Goal: Transaction & Acquisition: Purchase product/service

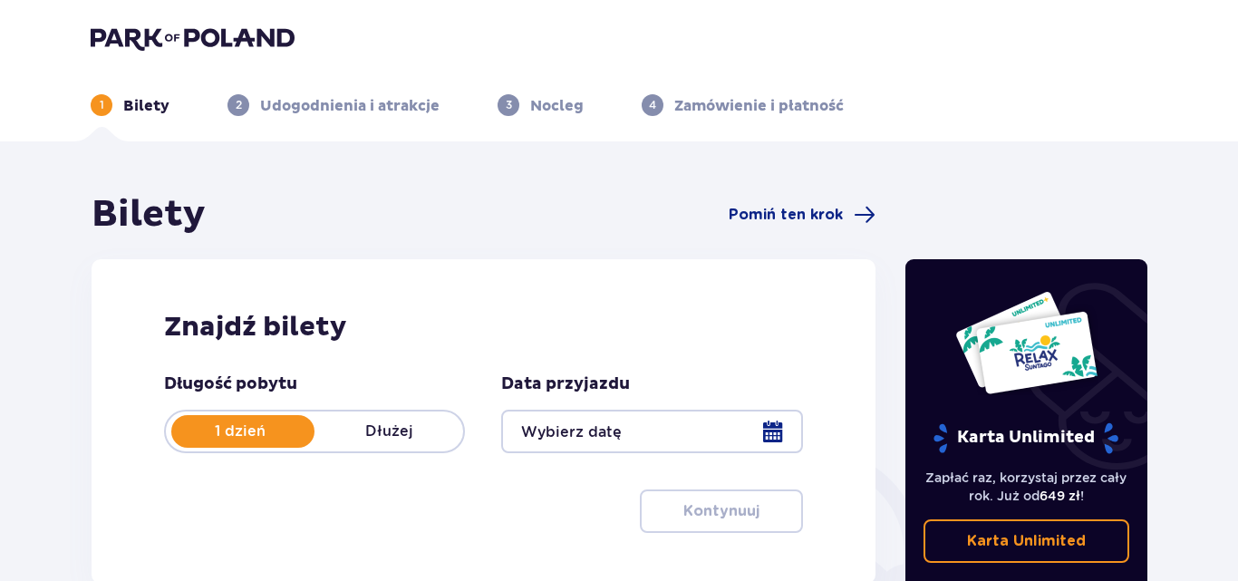
type input "[DATE]"
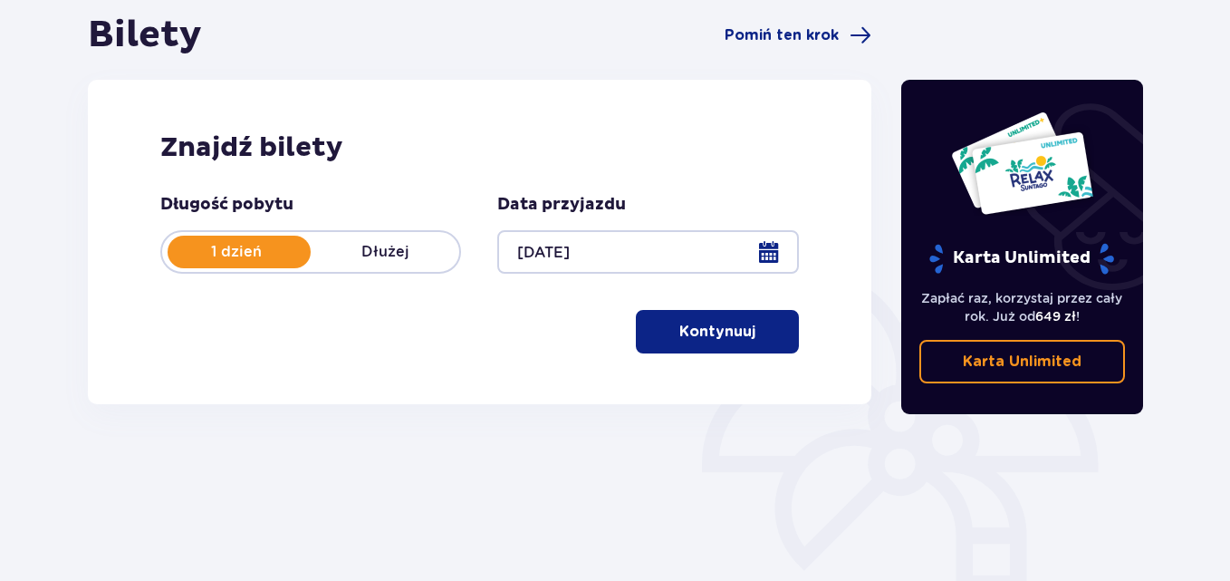
scroll to position [181, 0]
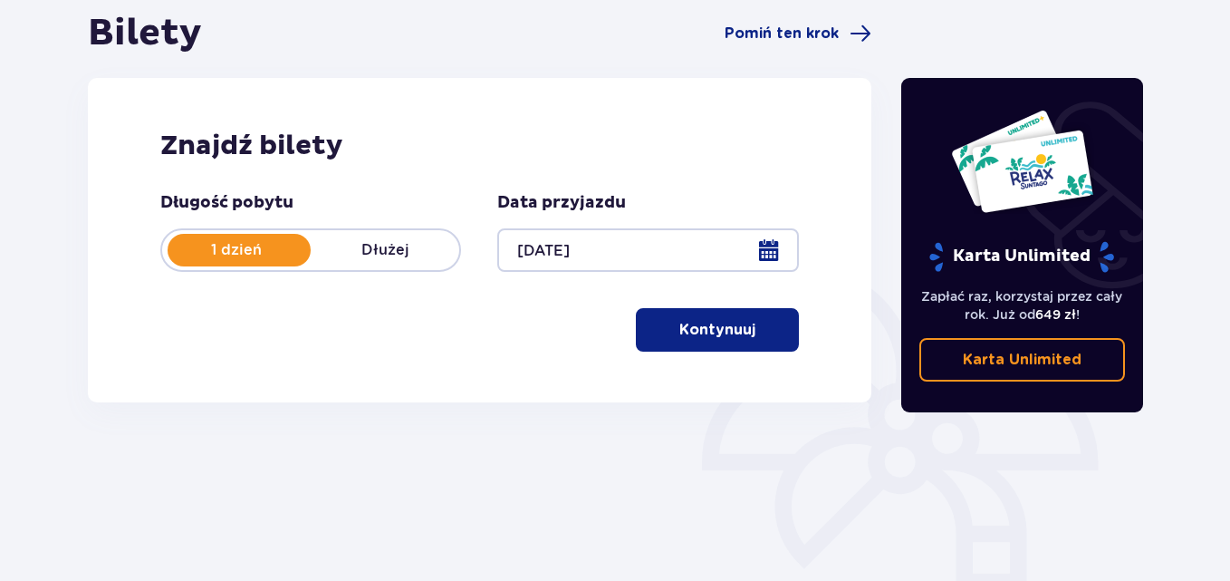
click at [700, 330] on p "Kontynuuj" at bounding box center [718, 330] width 76 height 20
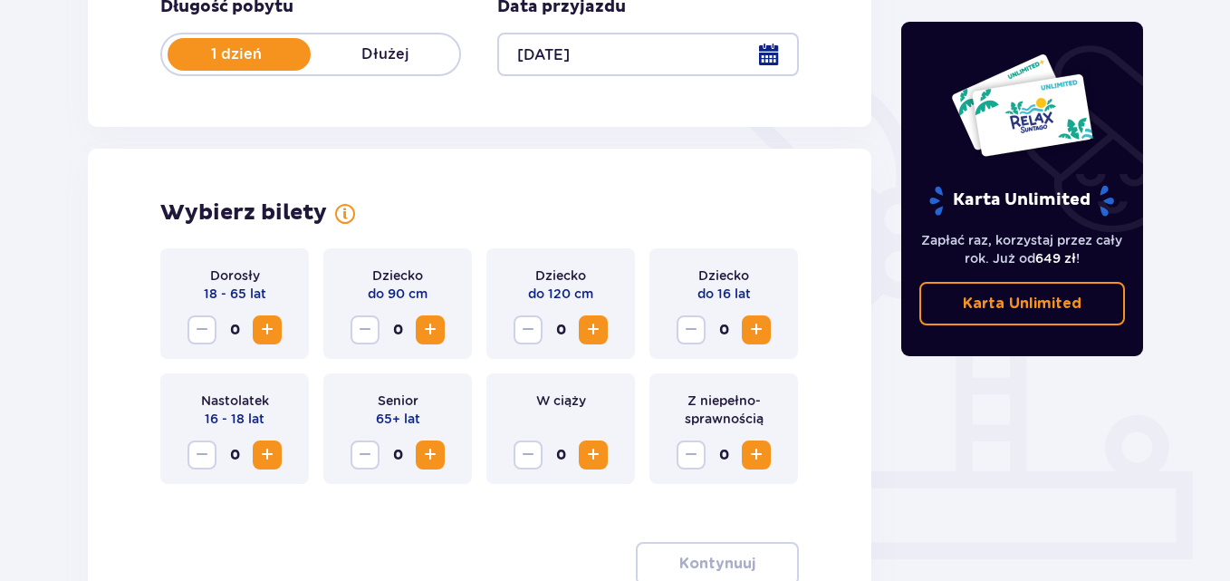
scroll to position [504, 0]
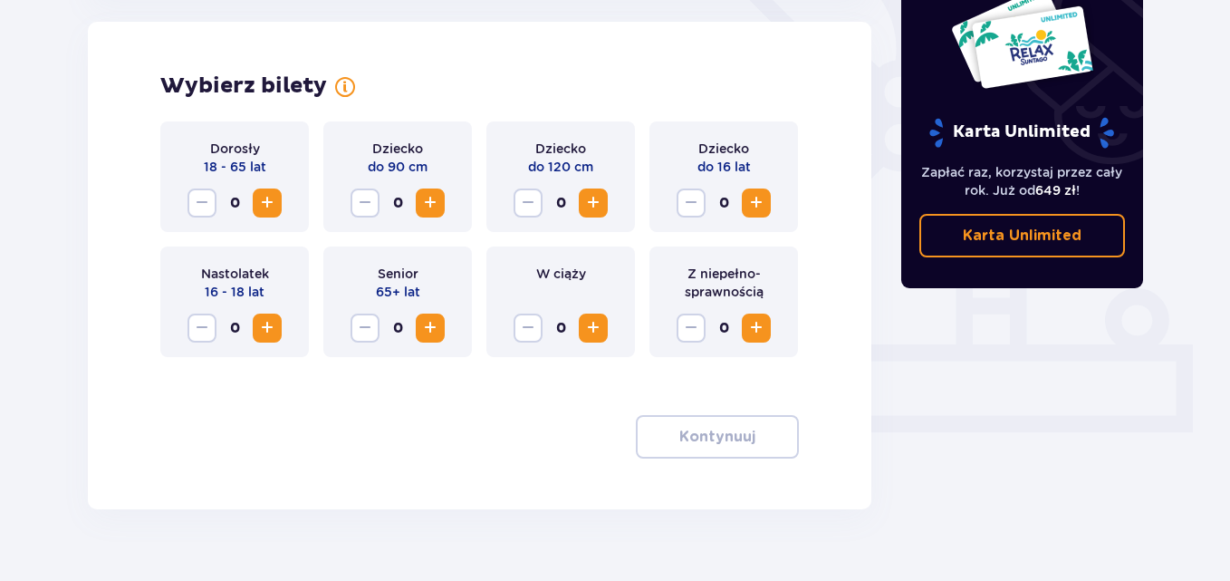
click at [264, 201] on span "Zwiększ" at bounding box center [267, 203] width 22 height 22
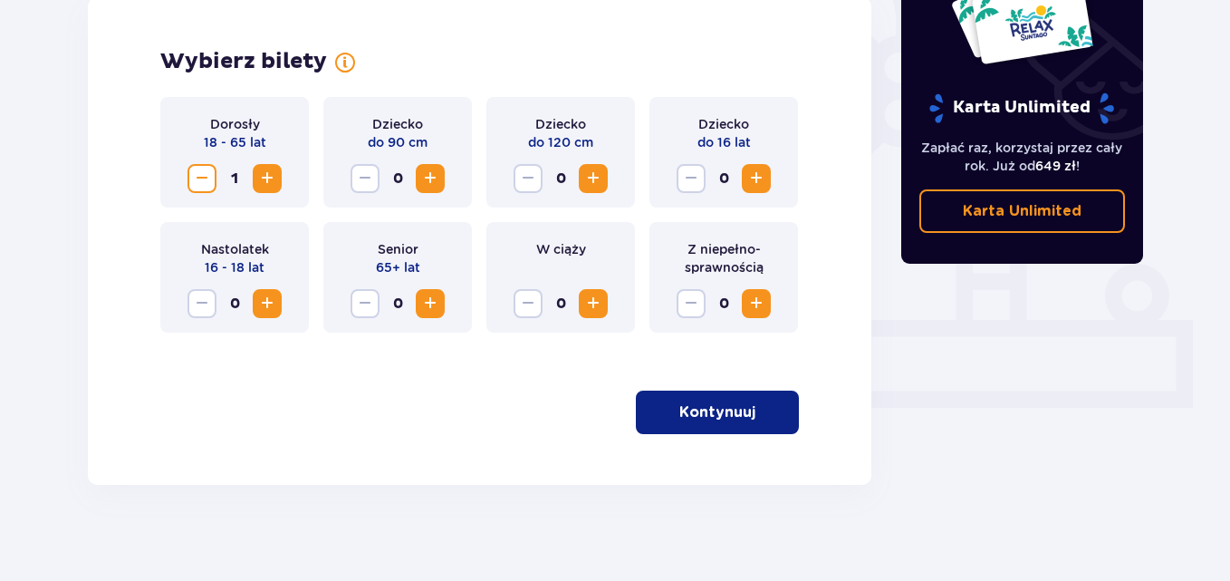
scroll to position [541, 0]
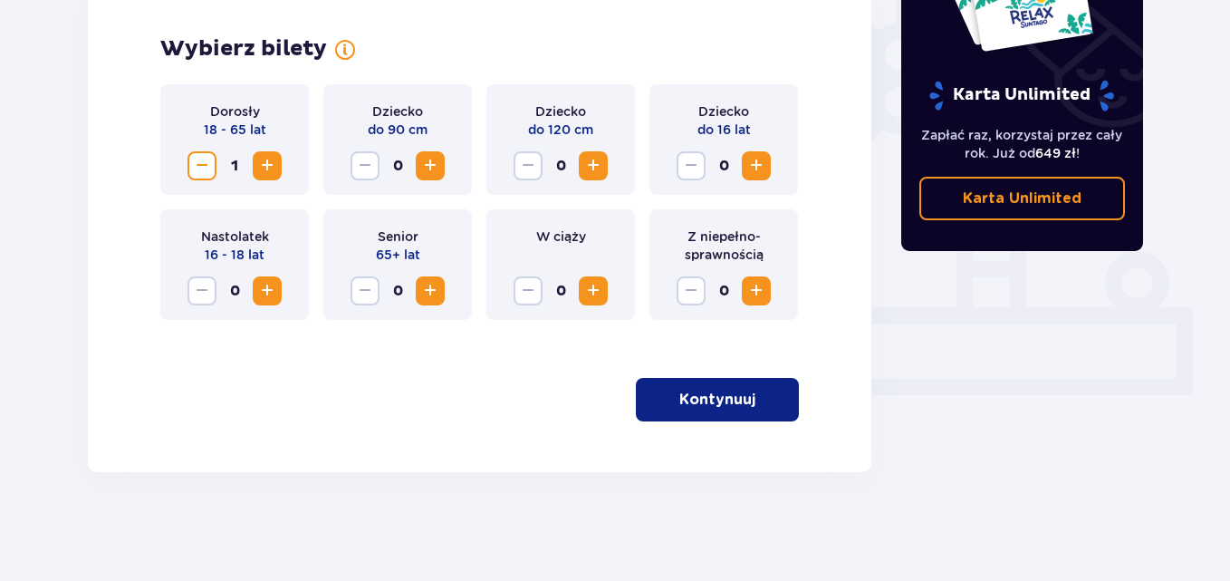
click at [707, 396] on p "Kontynuuj" at bounding box center [718, 400] width 76 height 20
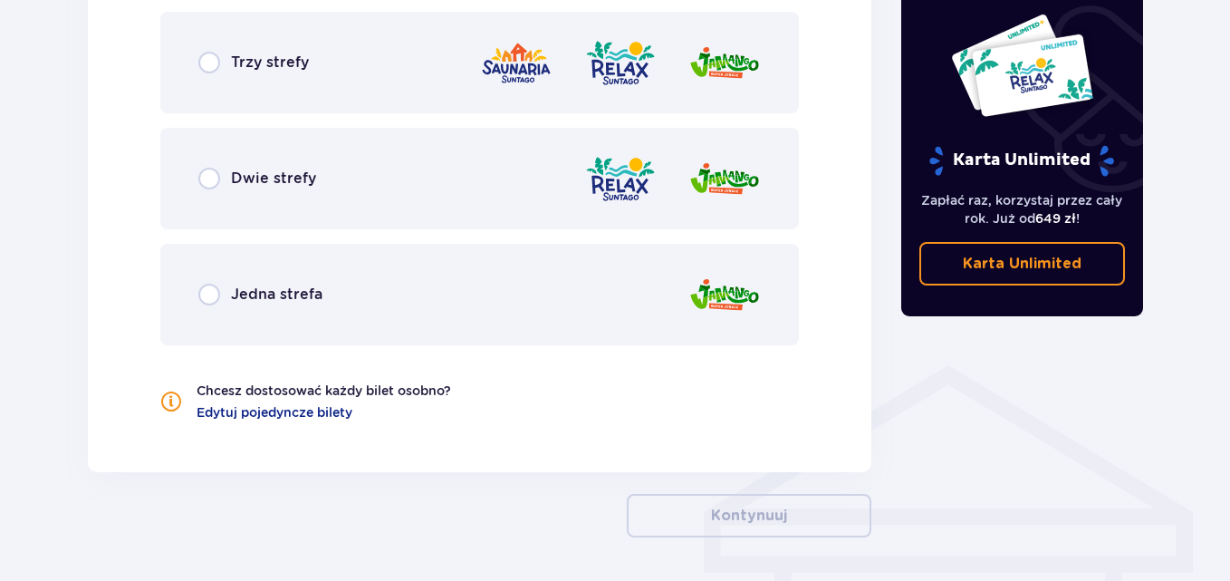
scroll to position [1107, 0]
click at [205, 180] on input "radio" at bounding box center [209, 178] width 22 height 22
radio input "true"
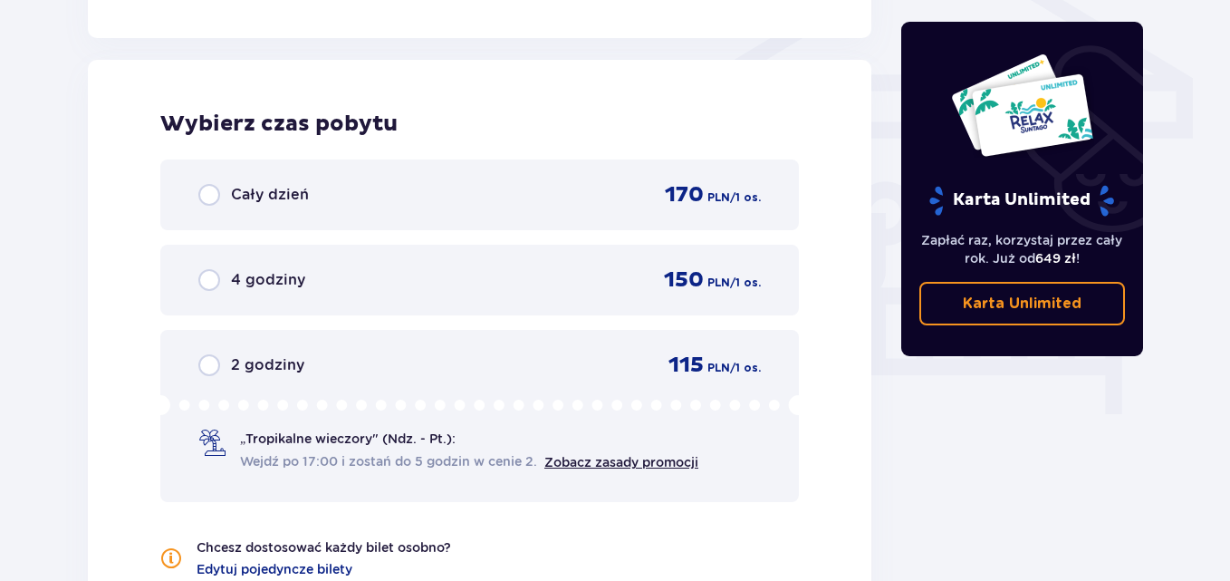
scroll to position [1557, 0]
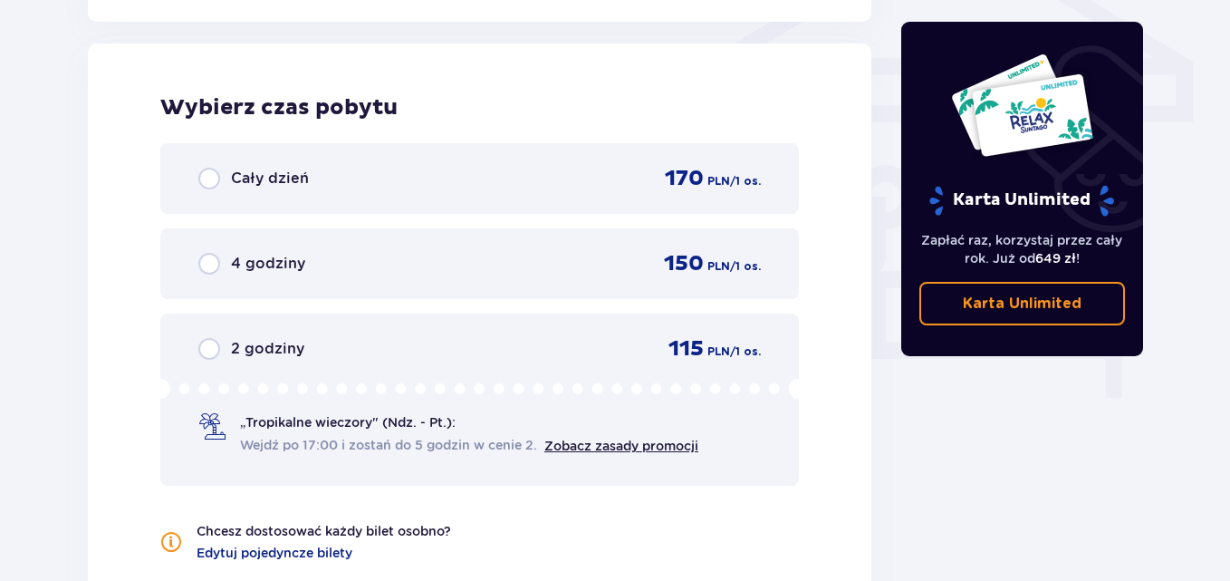
click at [422, 444] on span "Wejdź po 17:00 i zostań do 5 godzin w cenie 2." at bounding box center [388, 445] width 297 height 18
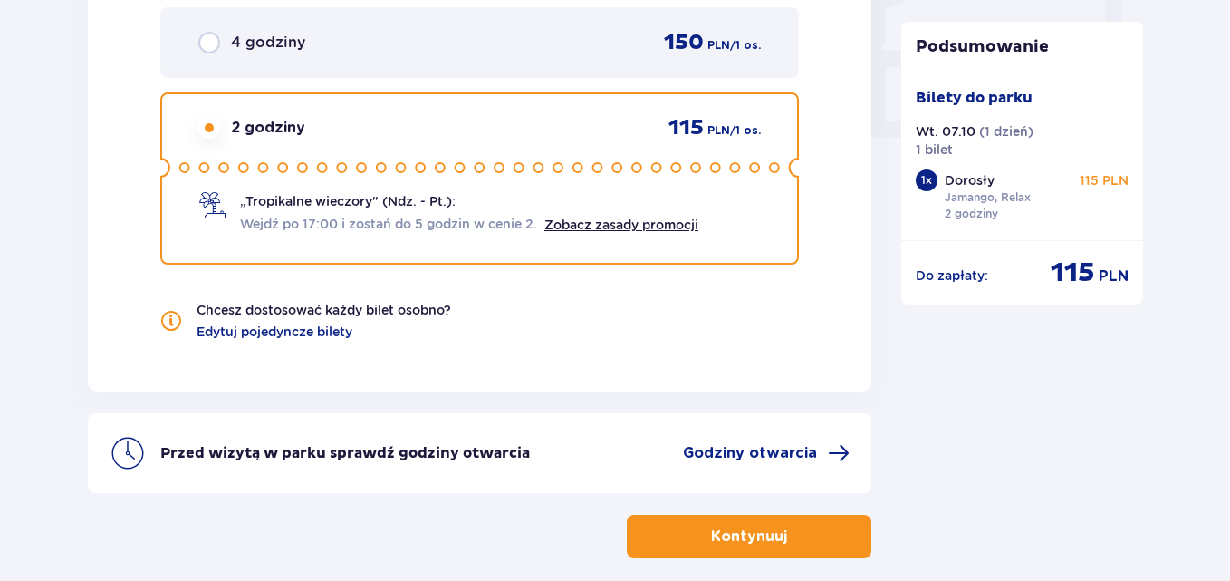
scroll to position [1773, 0]
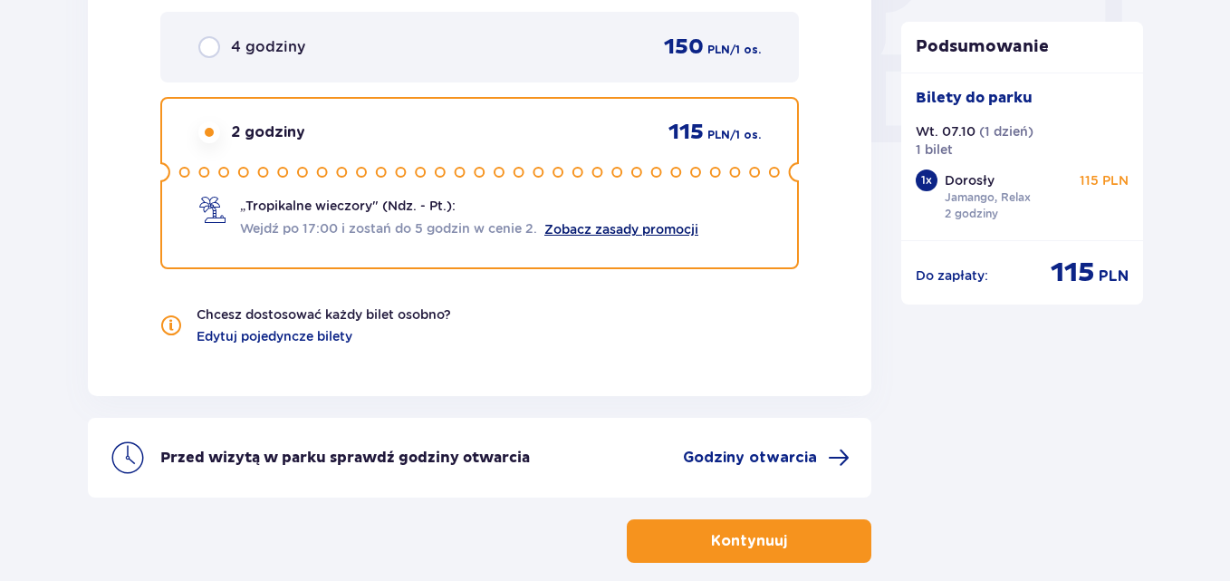
click at [637, 230] on link "Zobacz zasady promocji" at bounding box center [622, 229] width 154 height 14
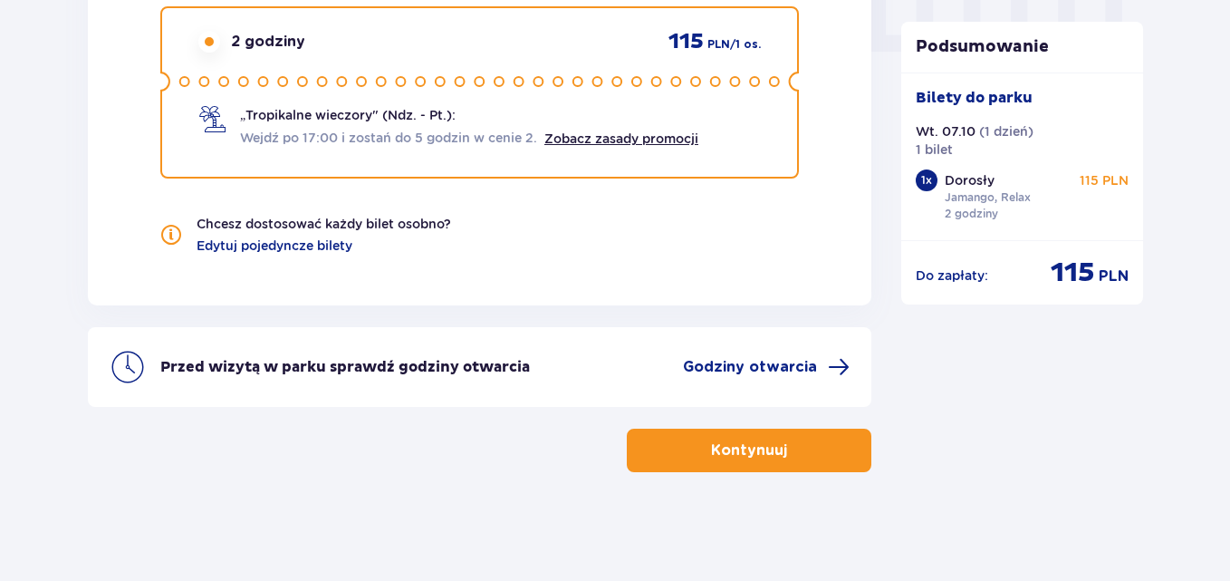
click at [738, 448] on p "Kontynuuj" at bounding box center [749, 450] width 76 height 20
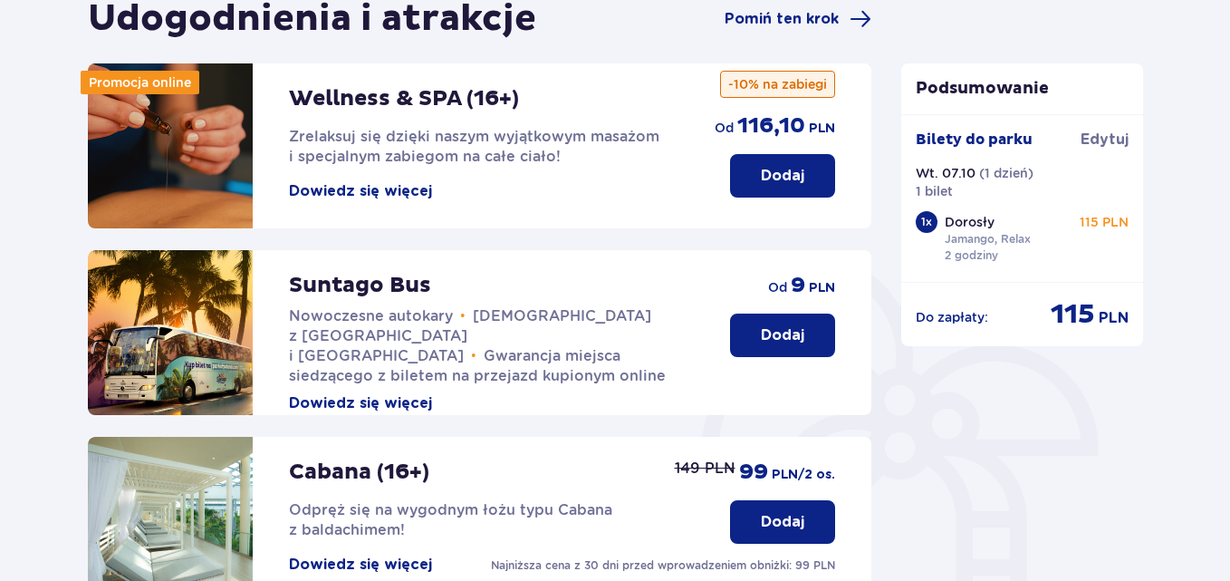
scroll to position [648, 0]
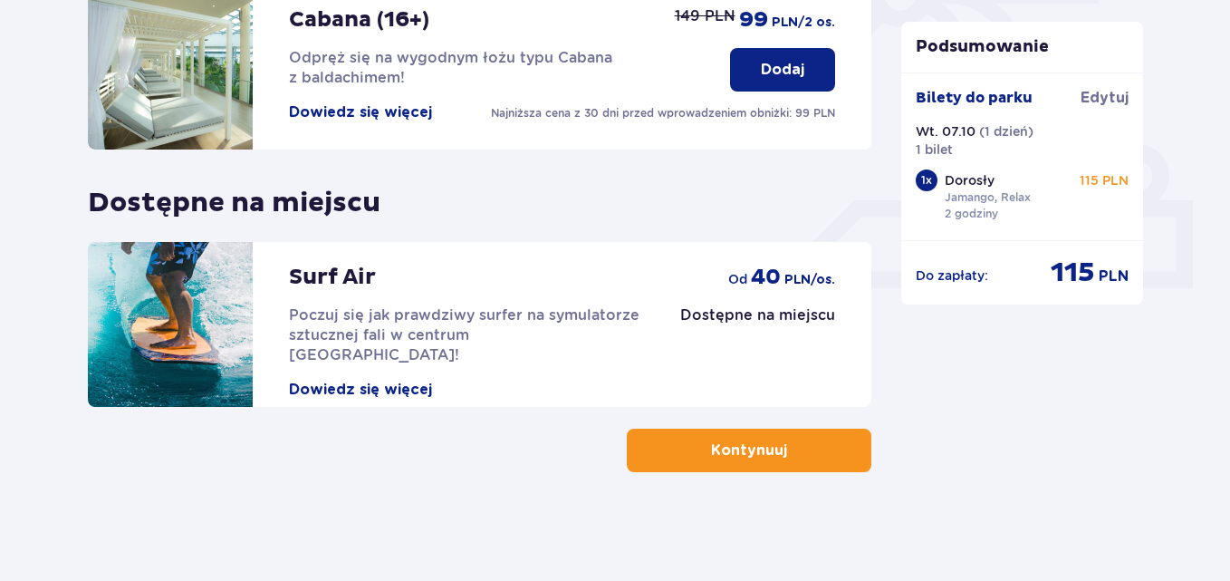
click at [740, 441] on p "Kontynuuj" at bounding box center [749, 450] width 76 height 20
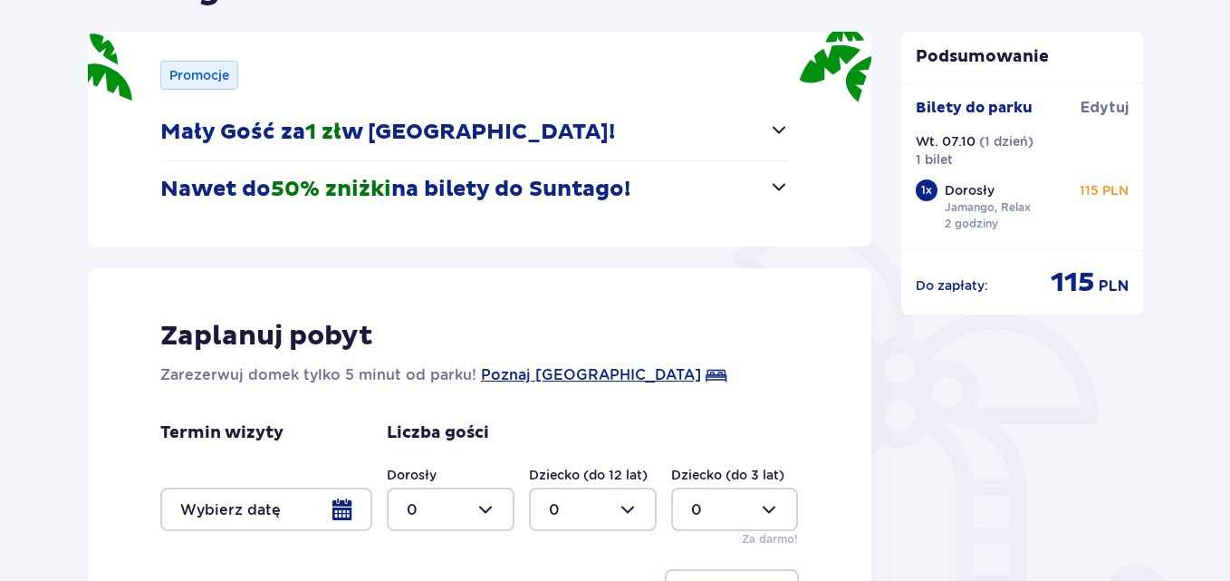
scroll to position [272, 0]
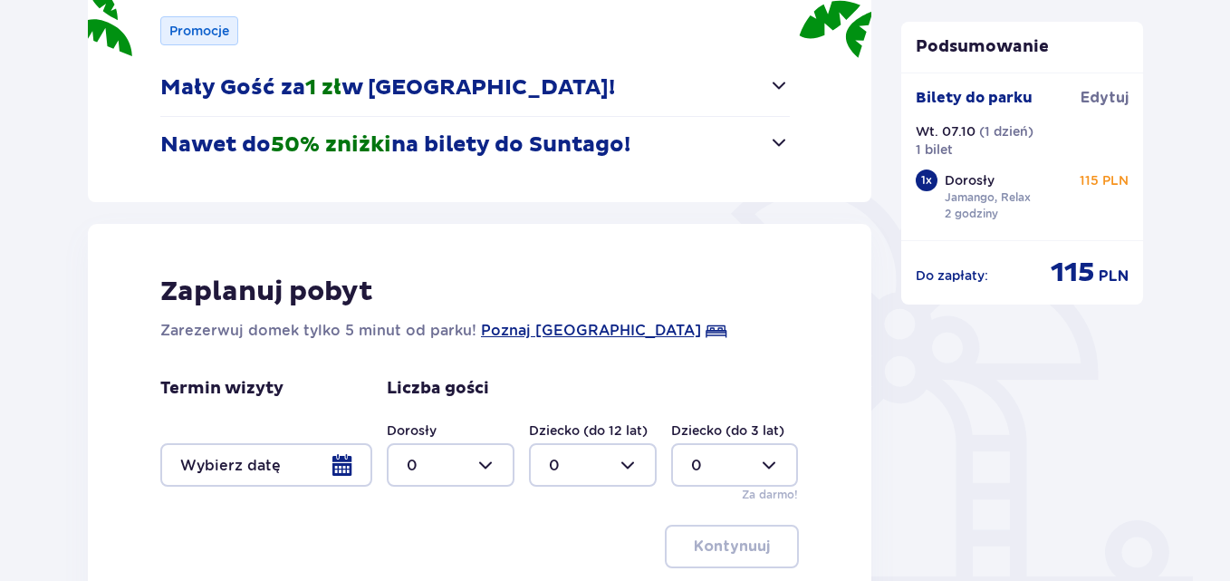
click at [775, 138] on span "button" at bounding box center [779, 142] width 22 height 22
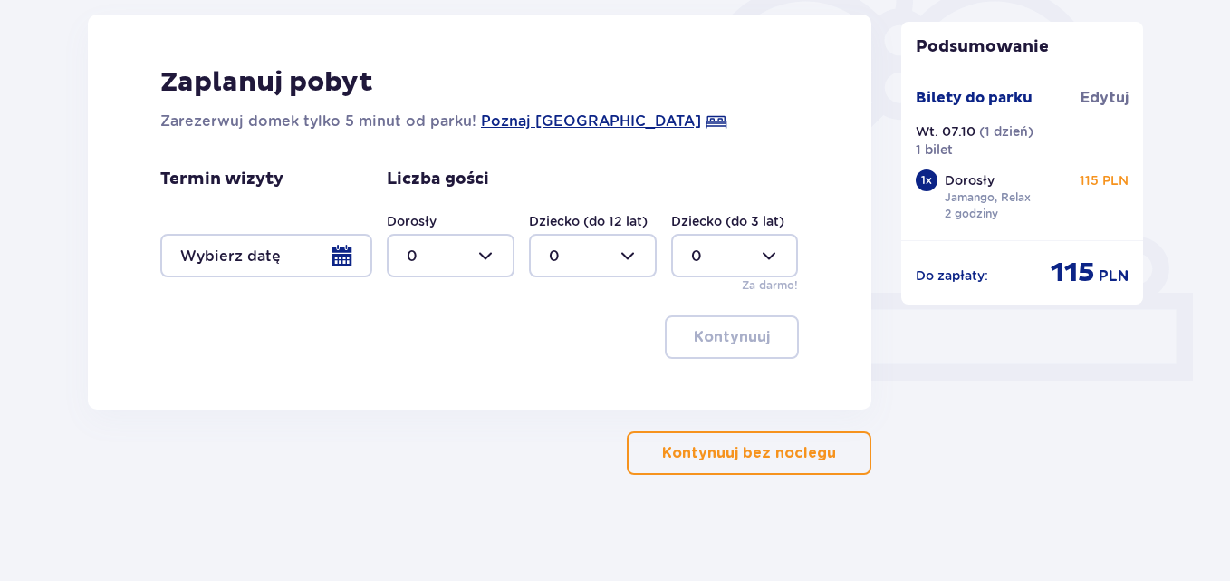
scroll to position [558, 0]
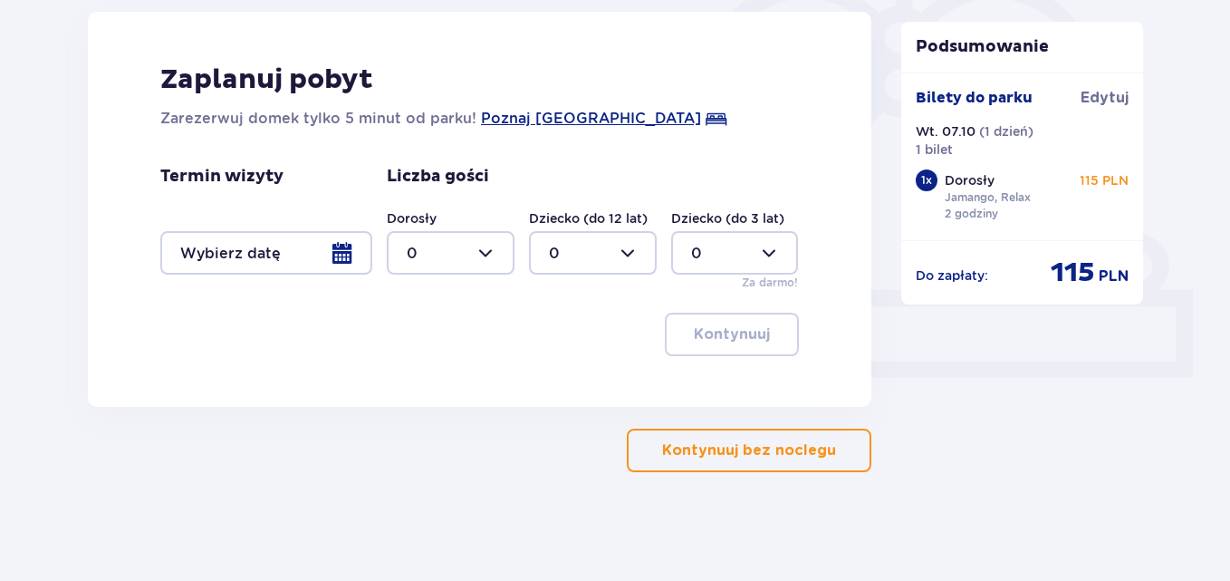
click at [737, 451] on p "Kontynuuj bez noclegu" at bounding box center [749, 450] width 174 height 20
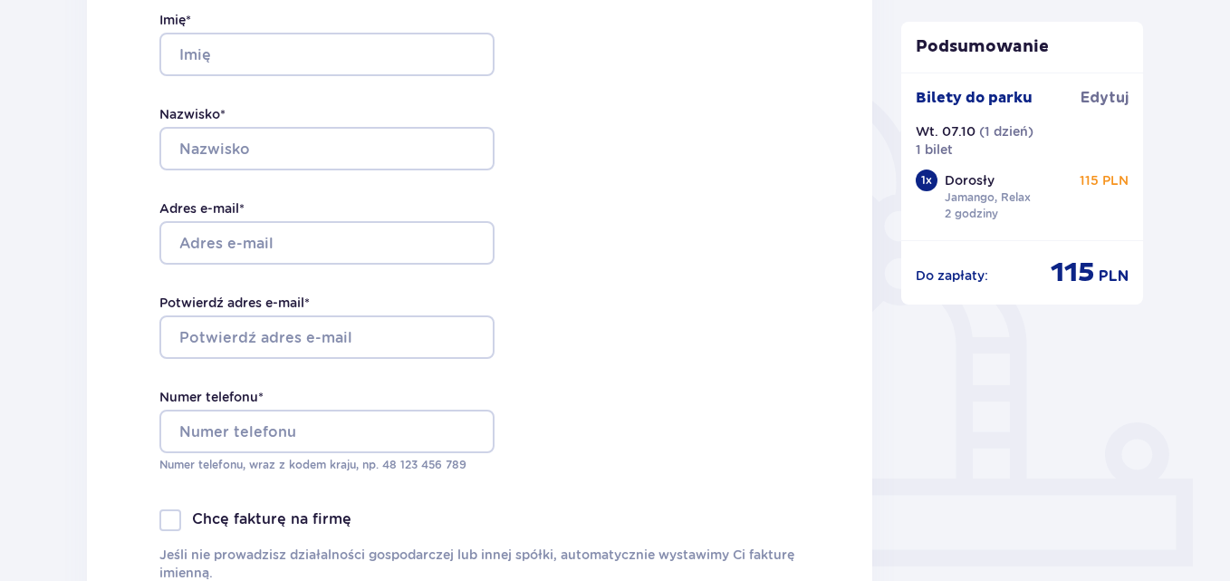
scroll to position [181, 0]
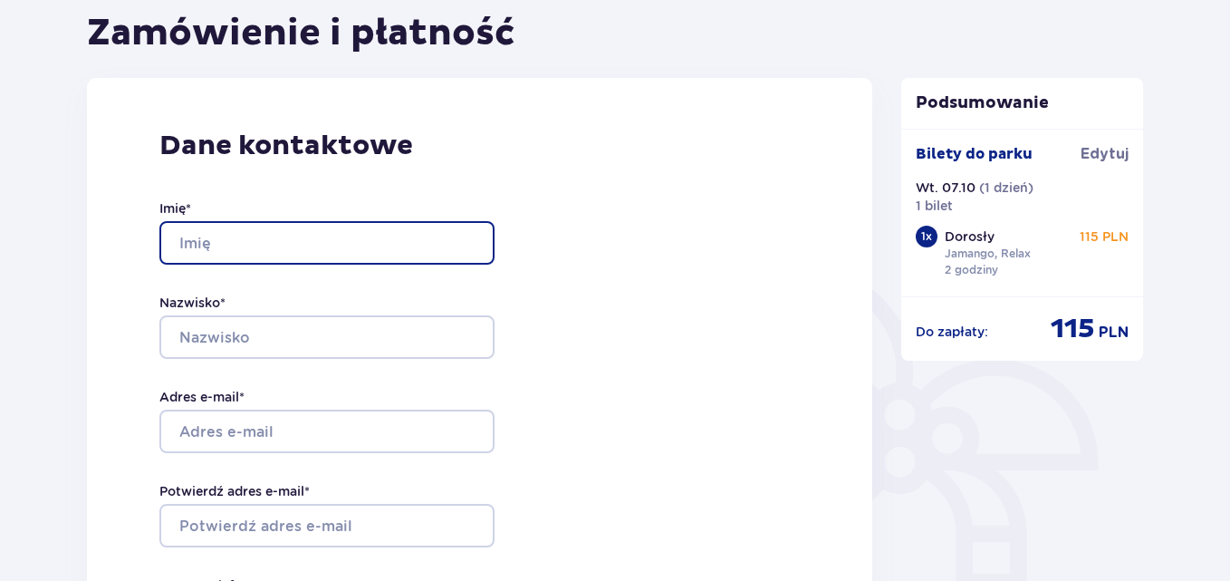
click at [206, 243] on input "Imię *" at bounding box center [326, 242] width 335 height 43
type input "[PERSON_NAME]"
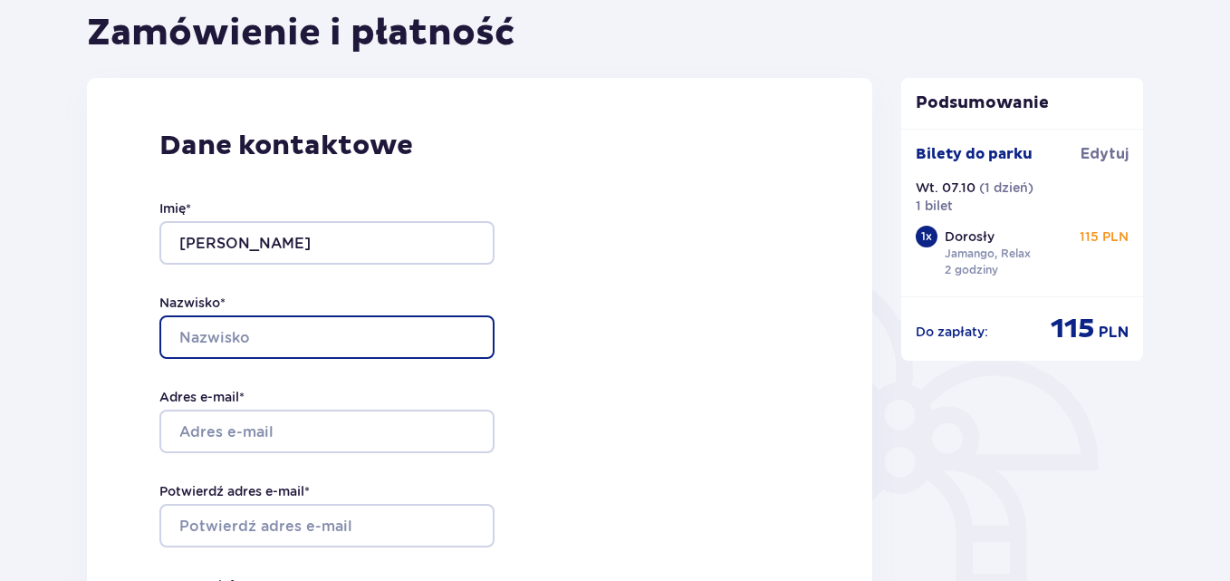
click at [217, 331] on input "Nazwisko *" at bounding box center [326, 336] width 335 height 43
type input "Migacz"
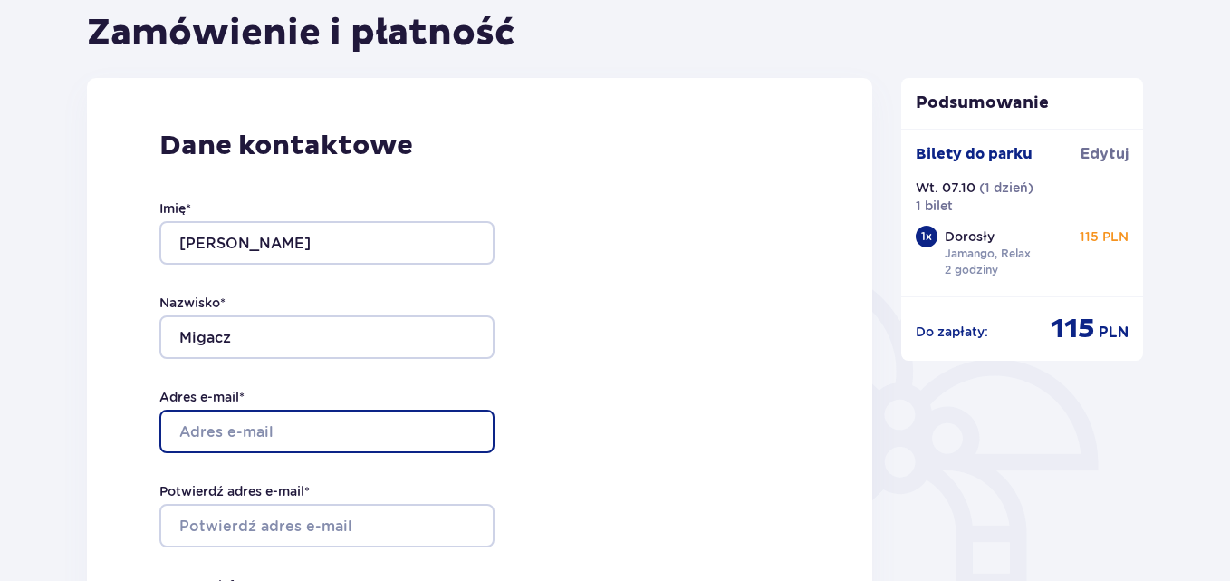
click at [206, 436] on input "Adres e-mail *" at bounding box center [326, 431] width 335 height 43
type input "[EMAIL_ADDRESS][DOMAIN_NAME]"
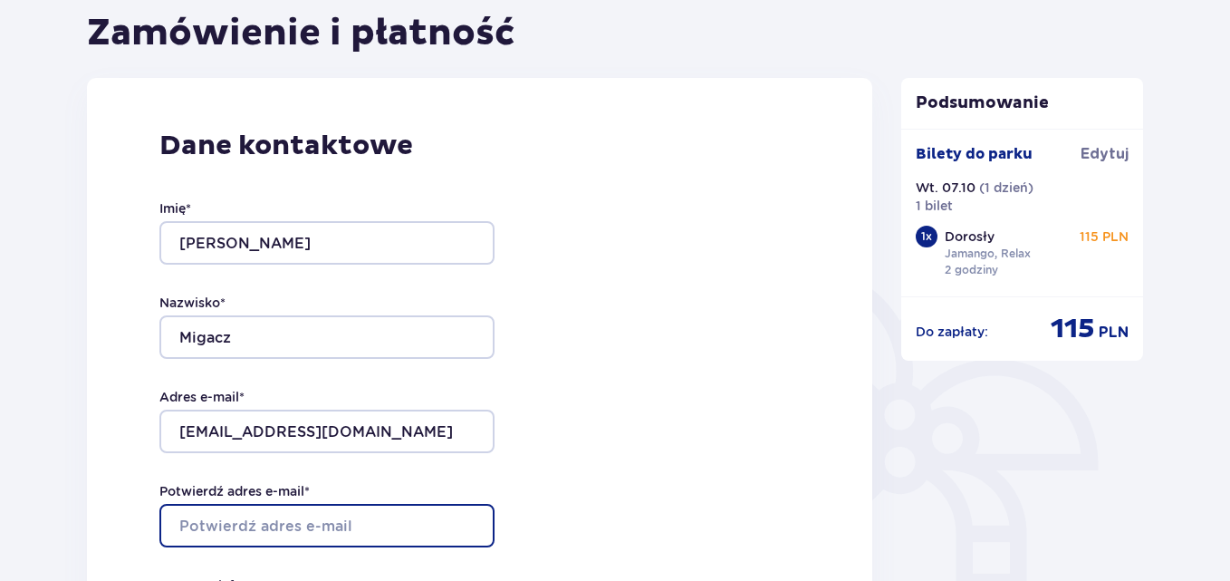
click at [236, 528] on input "Potwierdź adres e-mail *" at bounding box center [326, 525] width 335 height 43
type input "[EMAIL_ADDRESS][DOMAIN_NAME]"
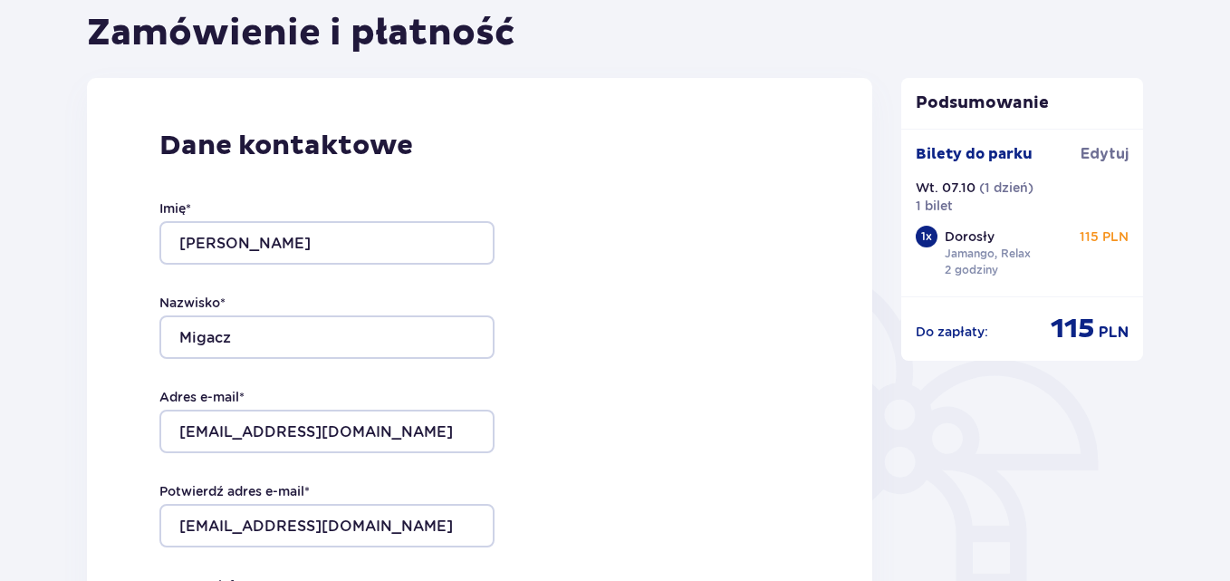
click at [687, 435] on div "Dane kontaktowe Imię * [PERSON_NAME] * Migacz Adres e-mail * [EMAIL_ADDRESS][DO…" at bounding box center [480, 458] width 786 height 761
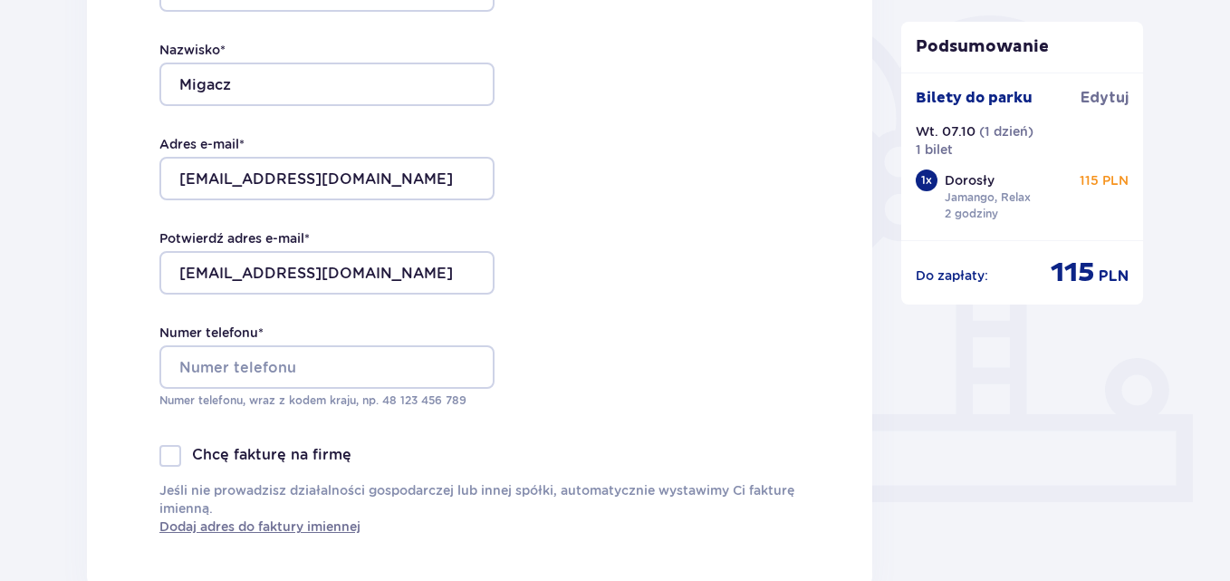
scroll to position [453, 0]
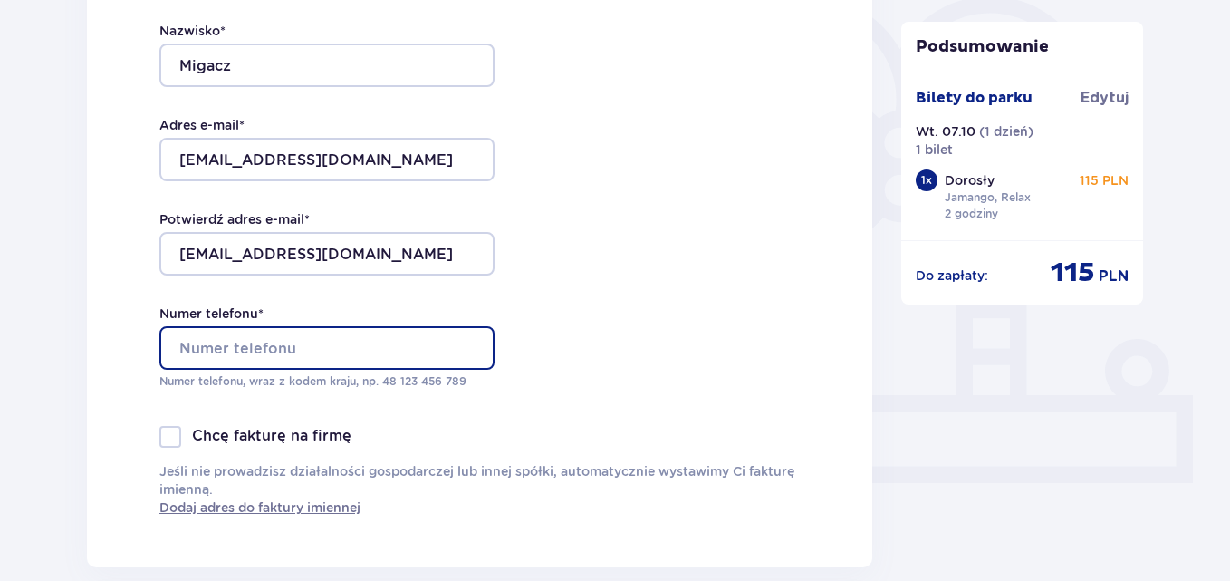
click at [260, 336] on input "Numer telefonu *" at bounding box center [326, 347] width 335 height 43
type input "501332442"
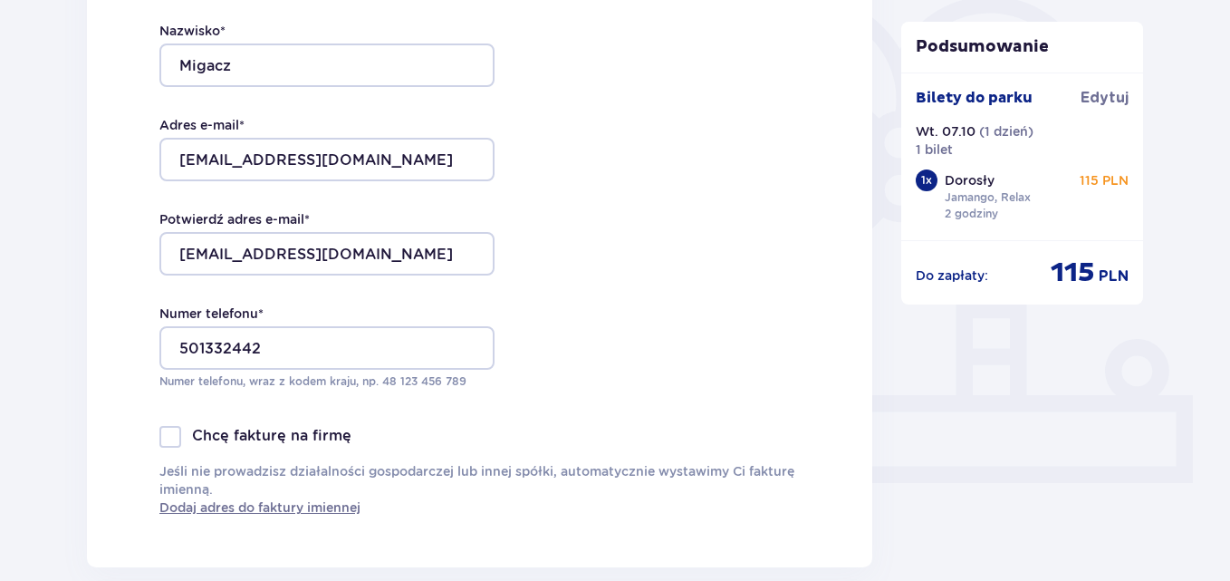
click at [679, 338] on div "Dane kontaktowe Imię * [PERSON_NAME] * Migacz Adres e-mail * [EMAIL_ADDRESS][DO…" at bounding box center [480, 186] width 786 height 761
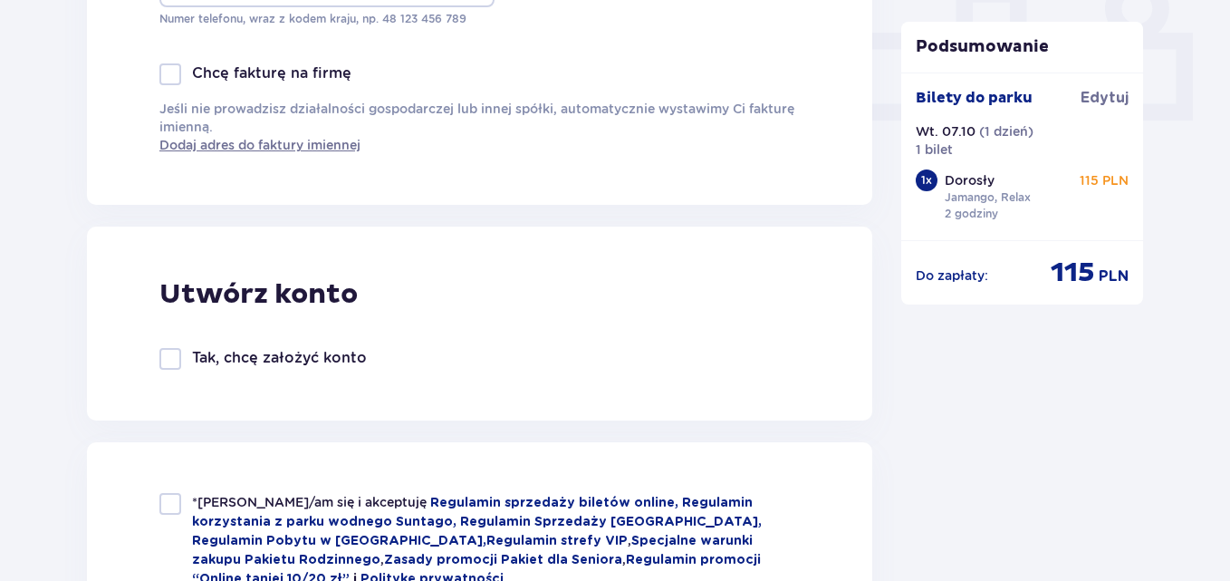
scroll to position [906, 0]
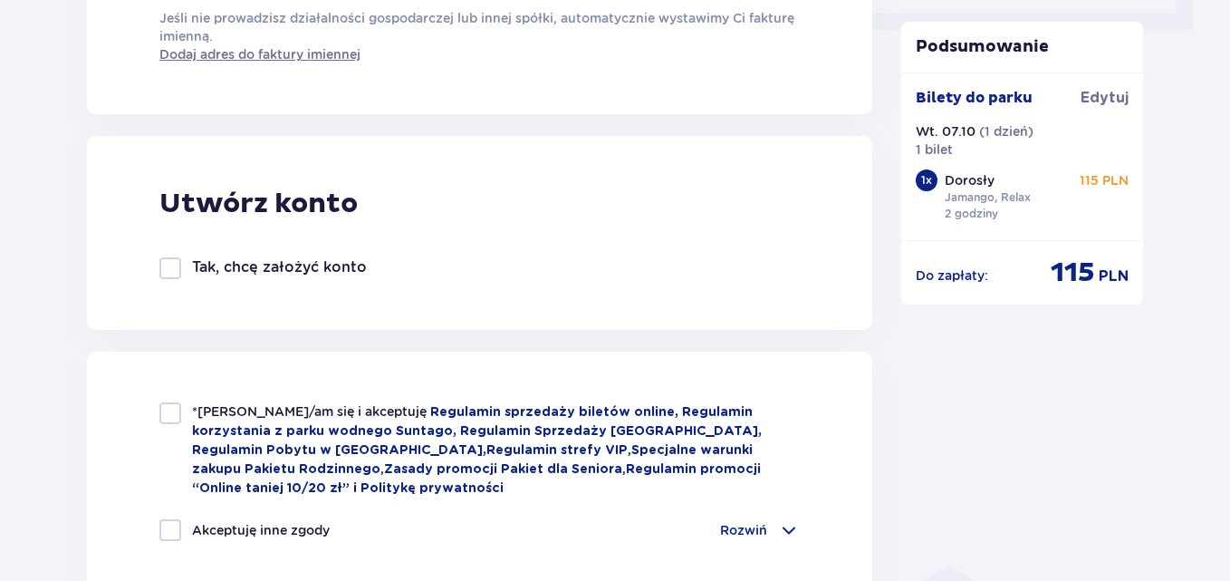
click at [176, 429] on div "*Zapoznałem/am się i akceptuję Regulamin sprzedaży biletów online, Regulamin ko…" at bounding box center [479, 449] width 641 height 95
checkbox input "true"
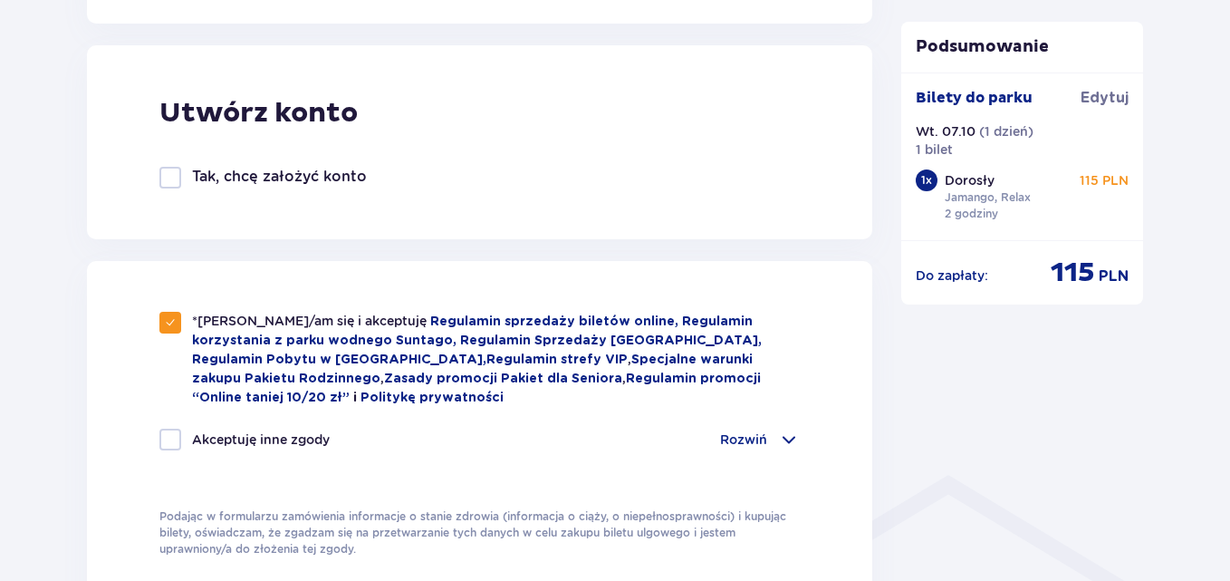
click at [172, 441] on div at bounding box center [170, 440] width 22 height 22
checkbox input "true"
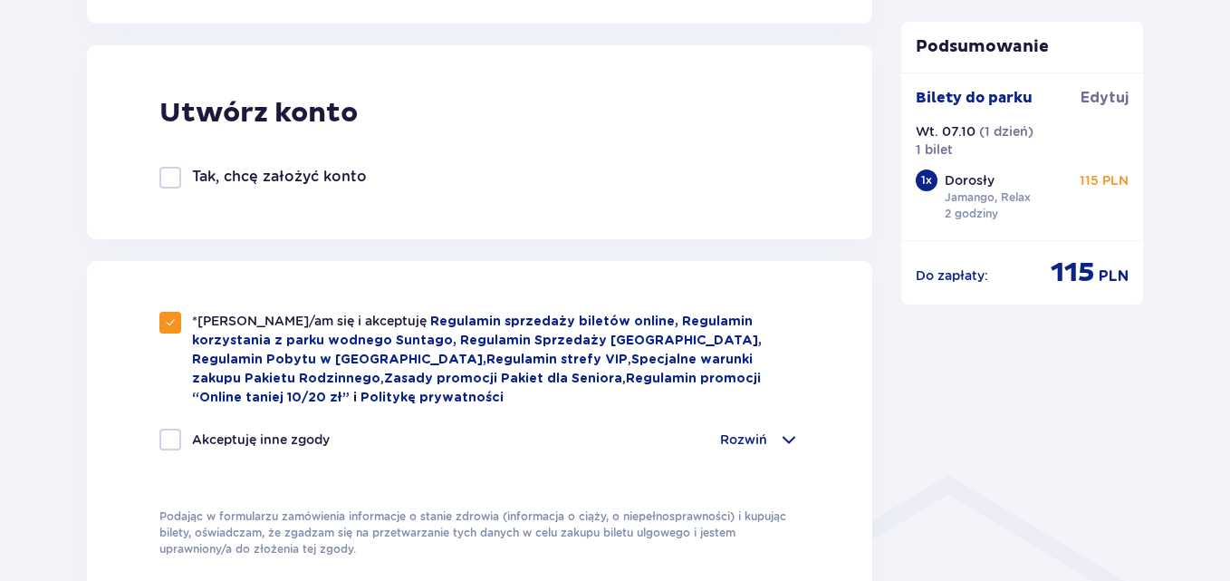
checkbox input "true"
click at [786, 434] on span at bounding box center [789, 440] width 22 height 22
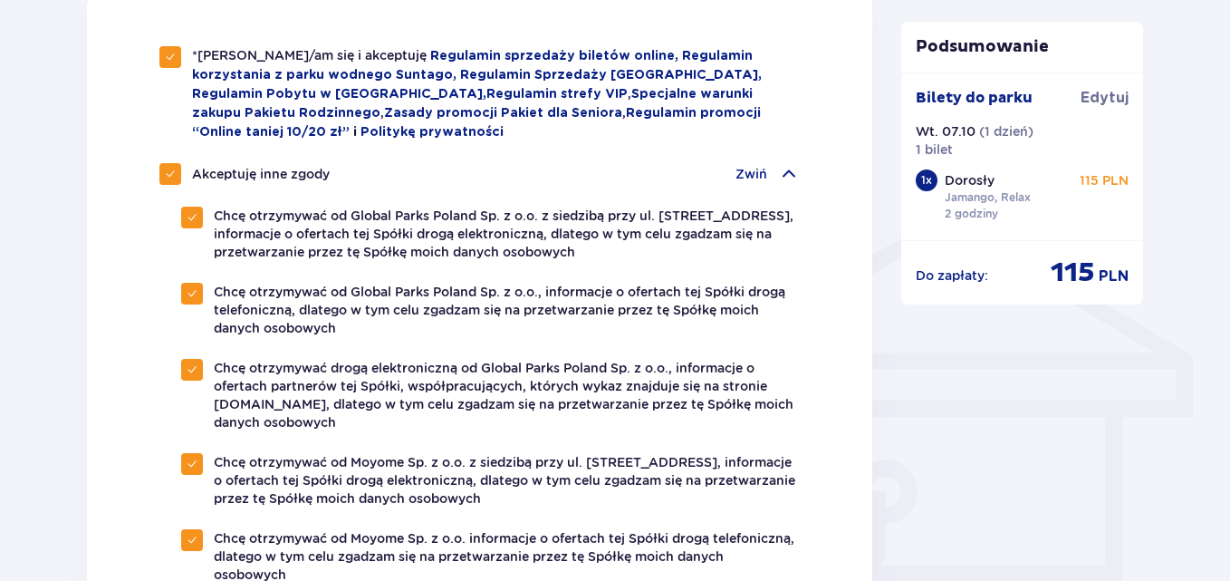
scroll to position [1269, 0]
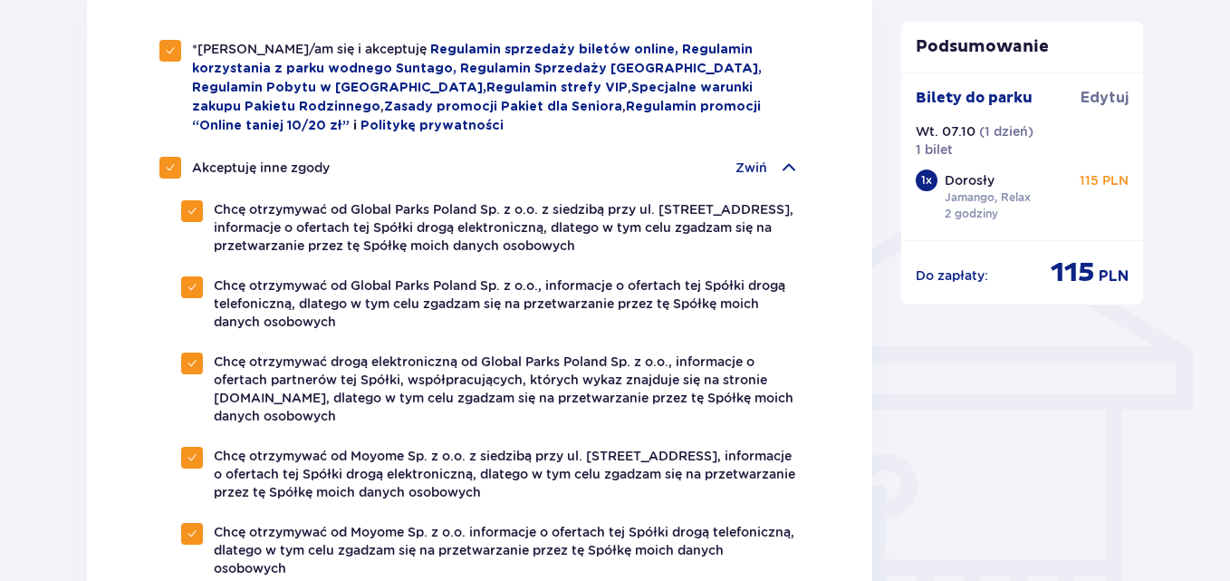
click at [167, 162] on span at bounding box center [170, 167] width 11 height 11
checkbox input "false"
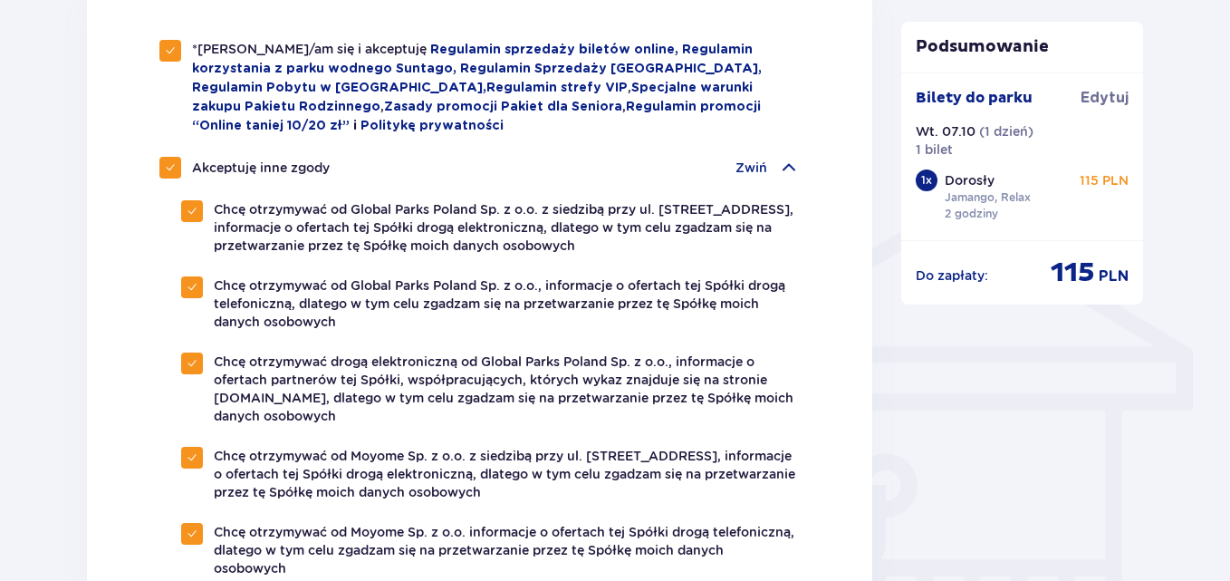
checkbox input "false"
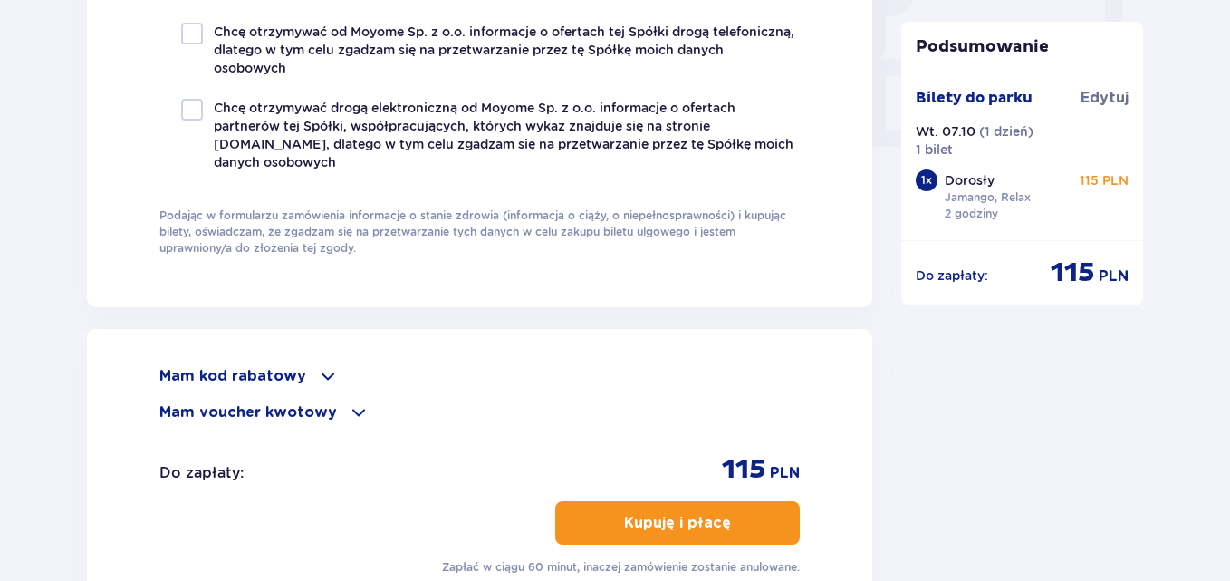
scroll to position [1812, 0]
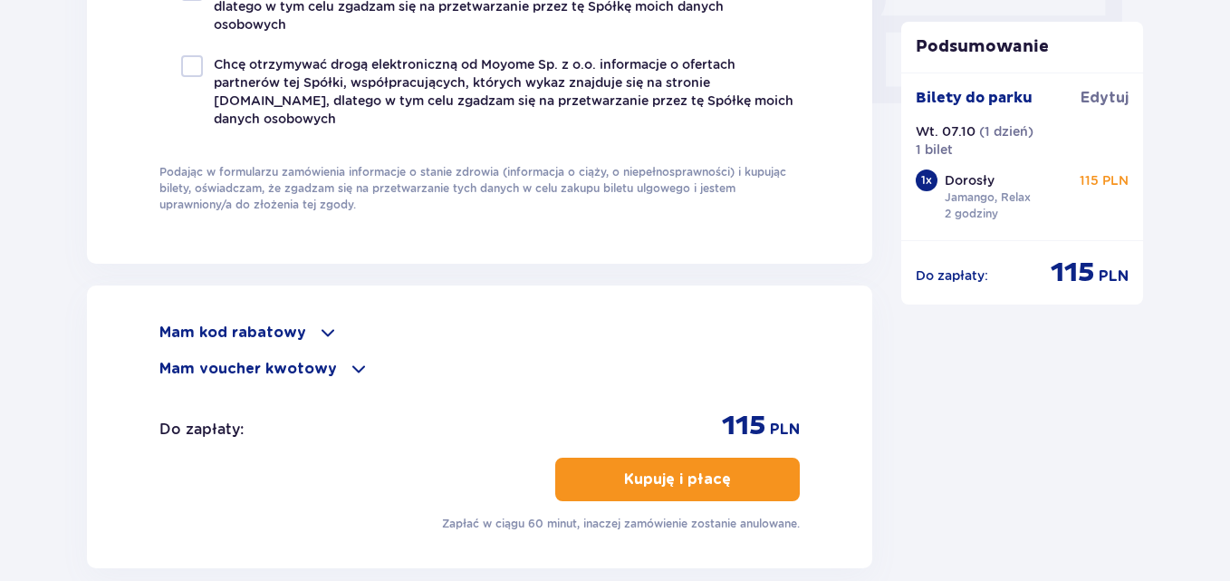
click at [667, 476] on p "Kupuję i płacę" at bounding box center [677, 479] width 107 height 20
